Goal: Find specific page/section: Find specific page/section

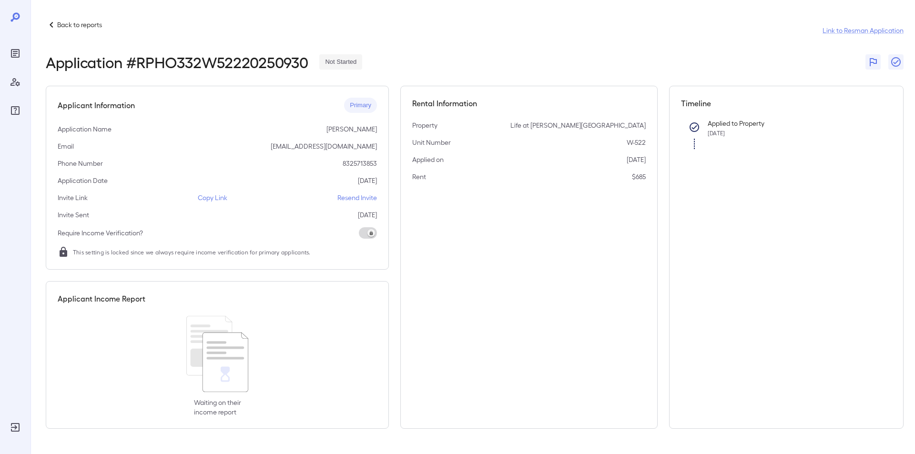
click at [79, 25] on p "Back to reports" at bounding box center [79, 25] width 45 height 10
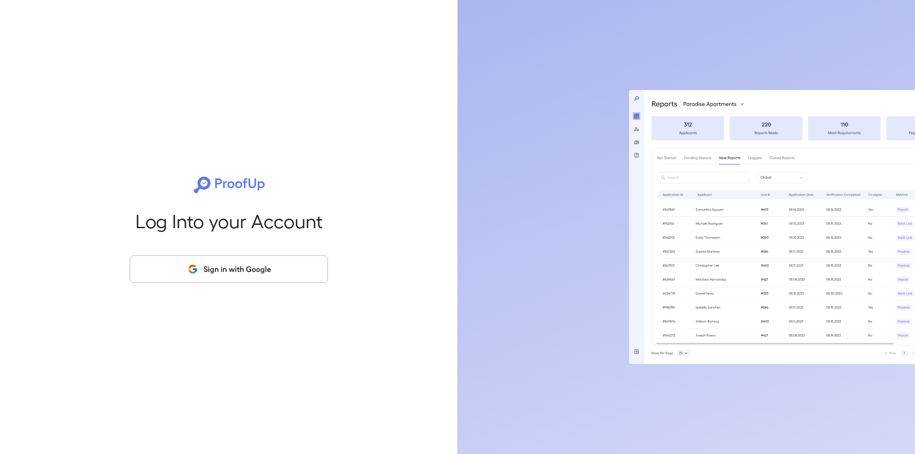
click at [224, 269] on button "Sign in with Google" at bounding box center [229, 270] width 198 height 28
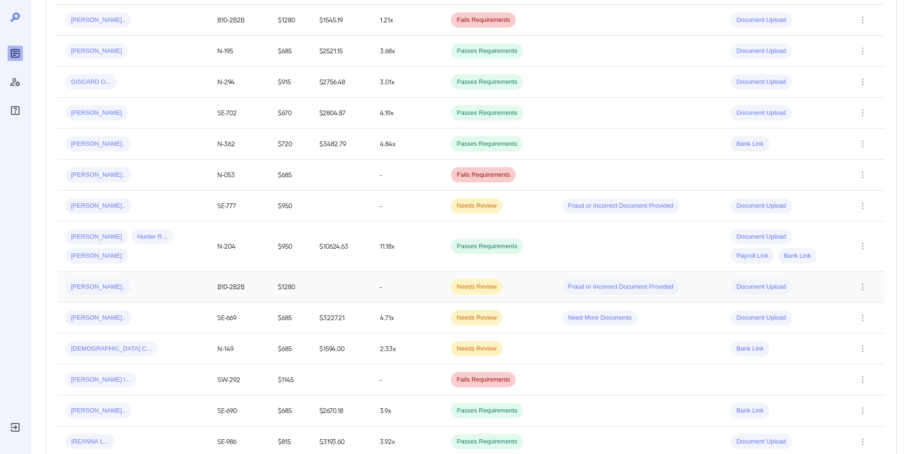
scroll to position [334, 0]
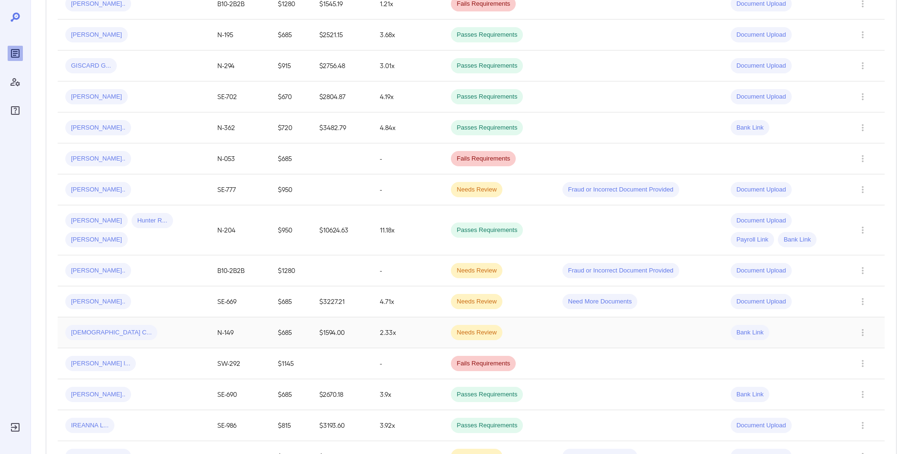
click at [83, 331] on span "[DEMOGRAPHIC_DATA] C..." at bounding box center [111, 333] width 92 height 9
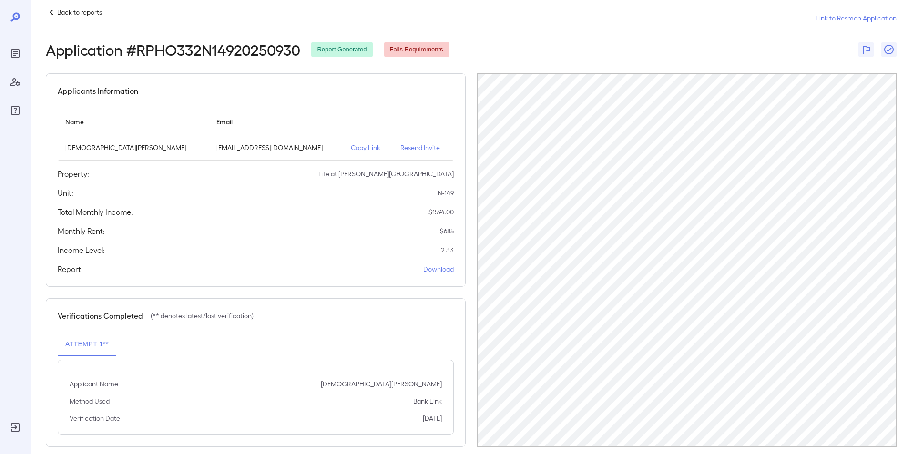
scroll to position [24, 0]
